Goal: Check status

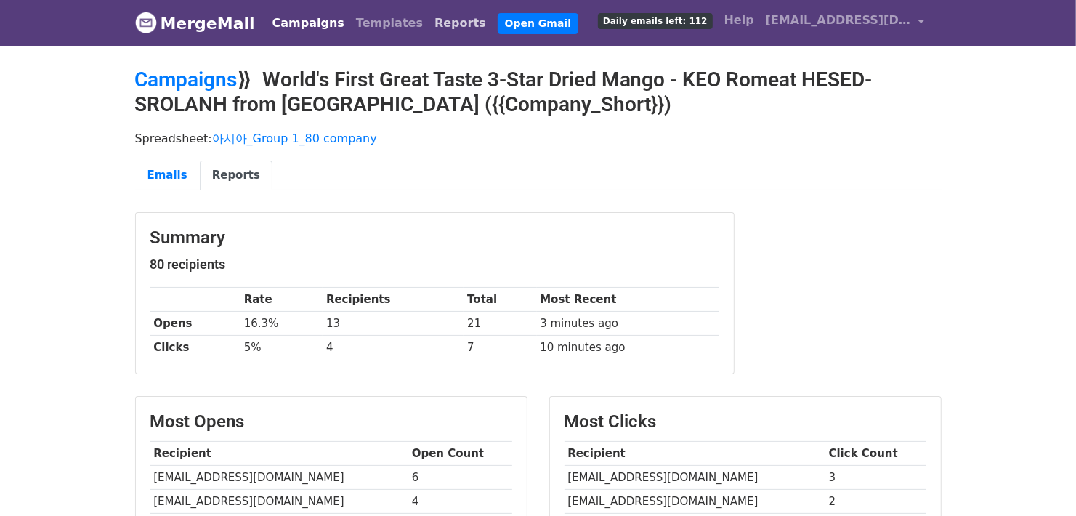
click at [429, 23] on link "Reports" at bounding box center [460, 23] width 63 height 29
click at [860, 240] on div "Summary 80 recipients Rate Recipients Total Most Recent Opens 16.3% 13 21 3 min…" at bounding box center [538, 300] width 828 height 177
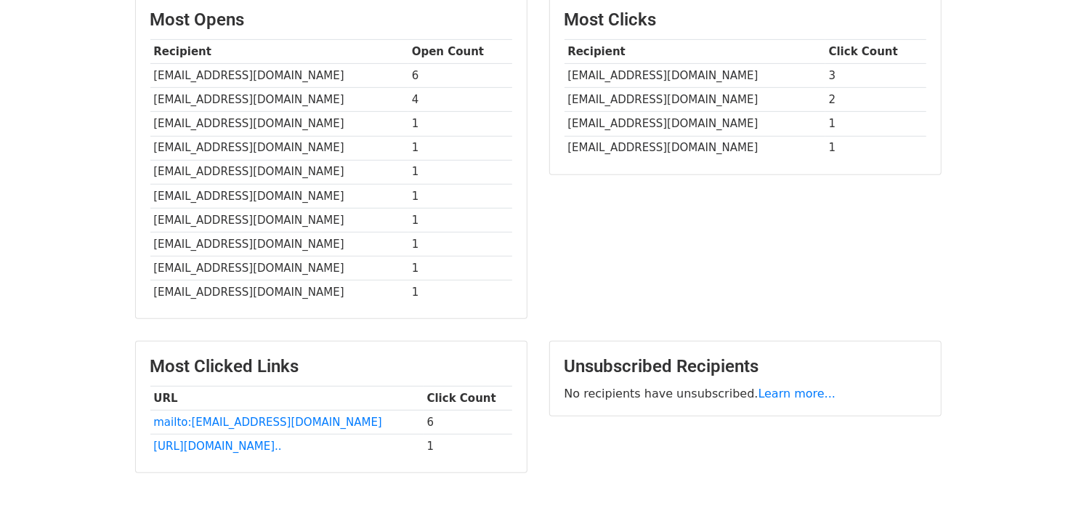
scroll to position [436, 0]
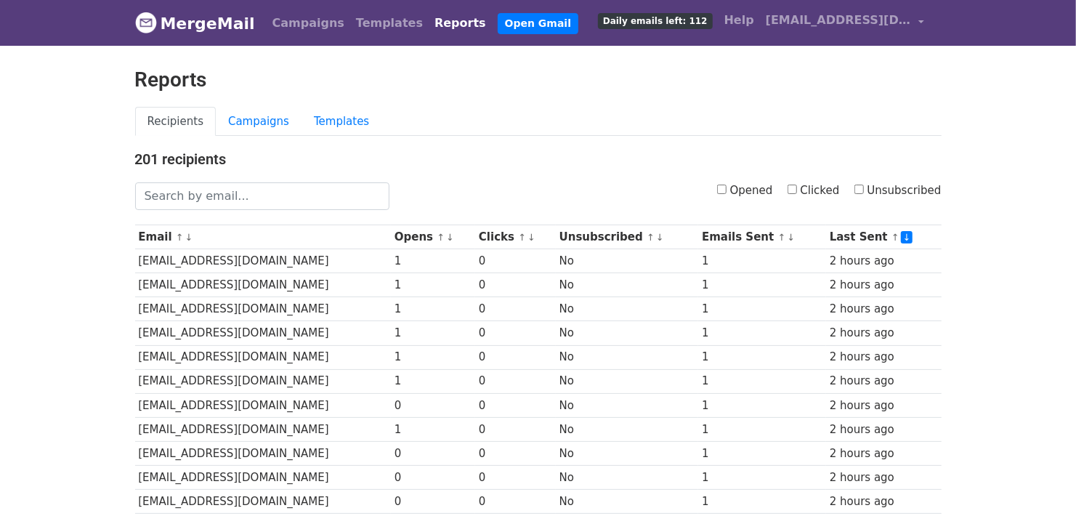
click at [541, 163] on h4 "201 recipients" at bounding box center [538, 158] width 806 height 17
click at [258, 116] on link "Campaigns" at bounding box center [259, 122] width 86 height 30
click at [248, 121] on link "Campaigns" at bounding box center [259, 122] width 86 height 30
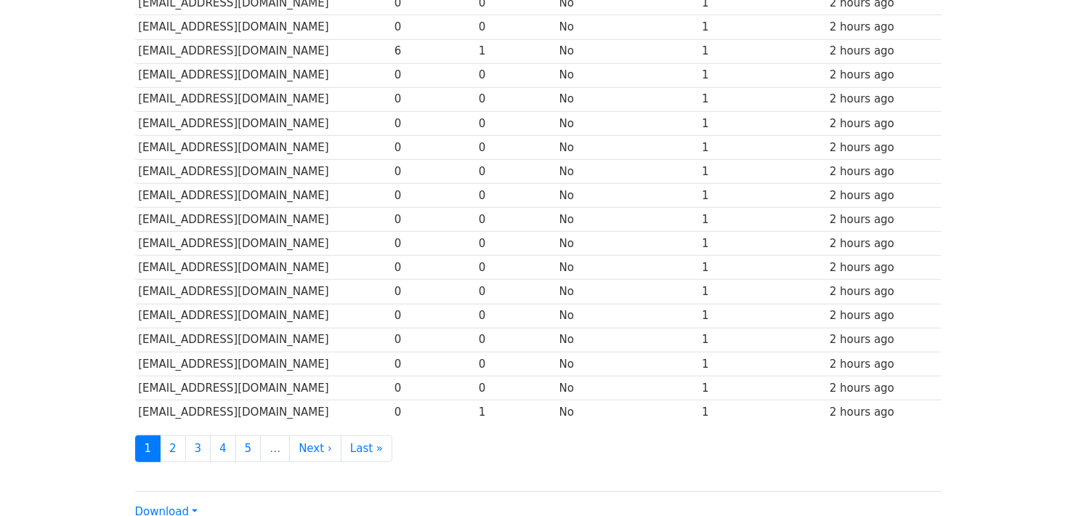
scroll to position [330, 0]
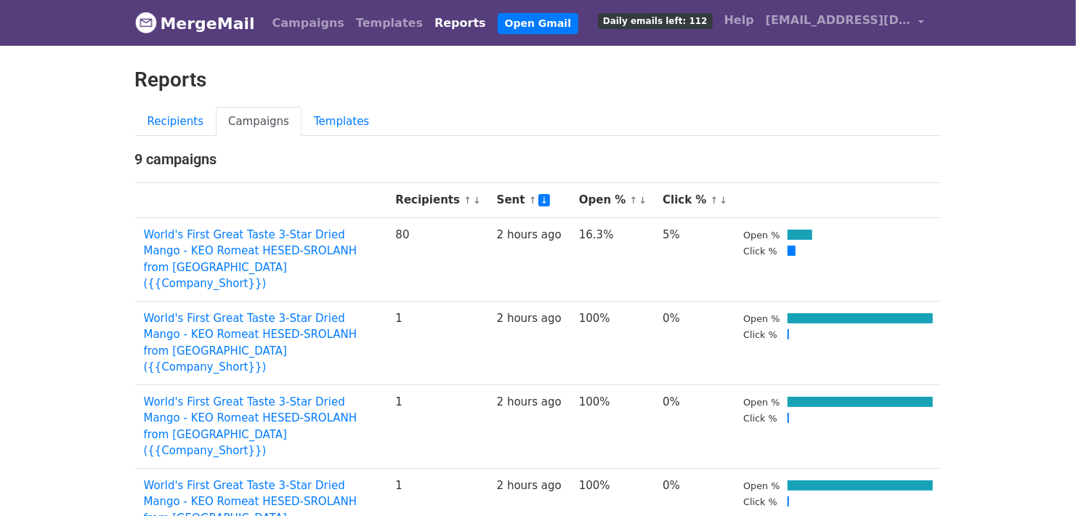
click at [983, 145] on body "MergeMail Campaigns Templates Reports Open Gmail Daily emails left: 112 Help [E…" at bounding box center [538, 519] width 1076 height 1039
click at [981, 176] on body "MergeMail Campaigns Templates Reports Open Gmail Daily emails left: 112 Help [E…" at bounding box center [538, 519] width 1076 height 1039
click at [983, 215] on body "MergeMail Campaigns Templates Reports Open Gmail Daily emails left: 112 Help [E…" at bounding box center [538, 519] width 1076 height 1039
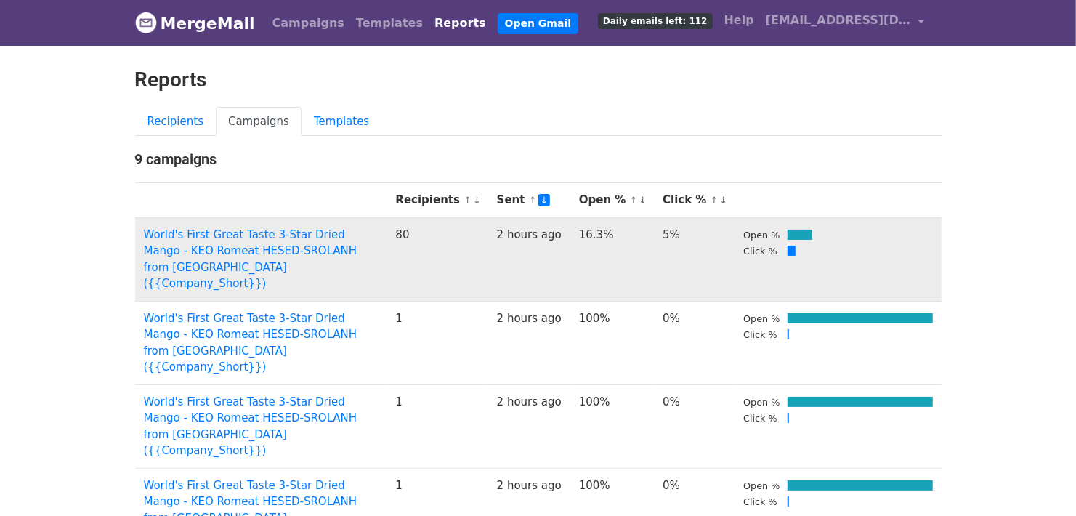
drag, startPoint x: 616, startPoint y: 230, endPoint x: 725, endPoint y: 232, distance: 109.0
click at [725, 232] on tr "World's First Great Taste 3-Star Dried Mango - KEO Romeat HESED-SROLANH from Ca…" at bounding box center [538, 259] width 806 height 84
click at [725, 232] on td "5%" at bounding box center [694, 259] width 81 height 84
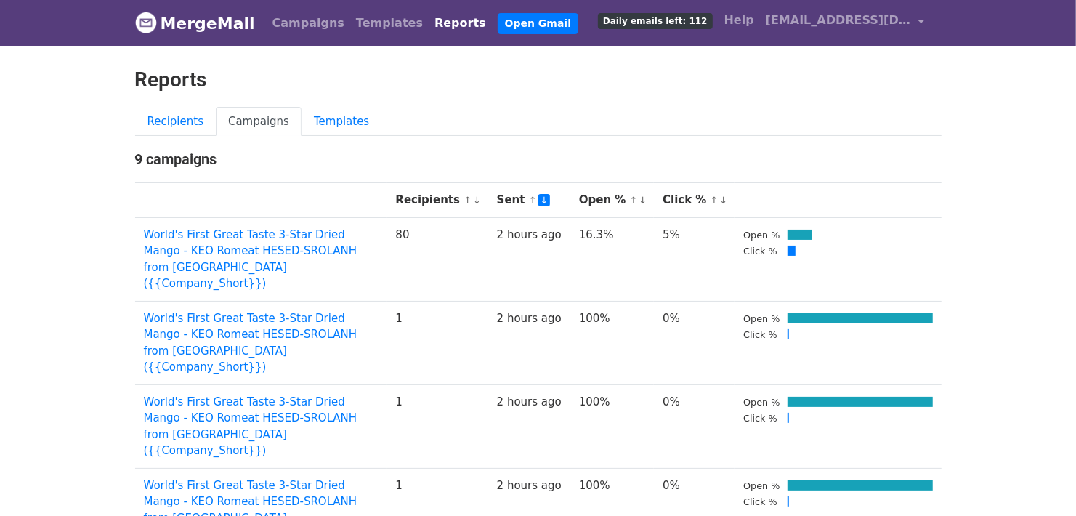
click at [976, 244] on body "MergeMail Campaigns Templates Reports Open Gmail Daily emails left: 112 Help yo…" at bounding box center [538, 519] width 1076 height 1039
click at [429, 28] on link "Reports" at bounding box center [460, 23] width 63 height 29
